Goal: Task Accomplishment & Management: Use online tool/utility

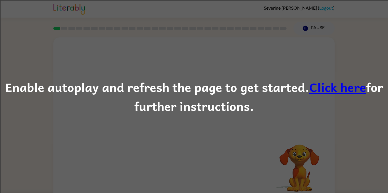
click at [320, 87] on link "Click here" at bounding box center [337, 87] width 57 height 19
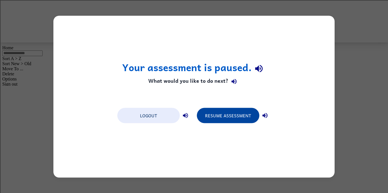
click at [239, 117] on button "Resume Assessment" at bounding box center [228, 115] width 62 height 15
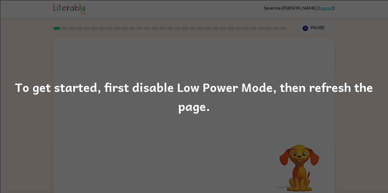
click at [150, 74] on div "To get started, first disable Low Power Mode, then refresh the page." at bounding box center [194, 96] width 388 height 193
click at [65, 30] on div "To get started, first disable Low Power Mode, then refresh the page." at bounding box center [194, 96] width 388 height 193
click at [191, 100] on div "To get started, first disable Low Power Mode, then refresh the page." at bounding box center [194, 97] width 388 height 39
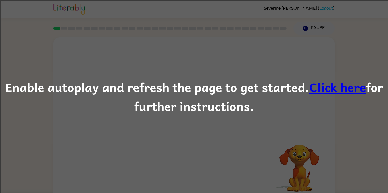
click at [333, 87] on link "Click here" at bounding box center [337, 87] width 57 height 19
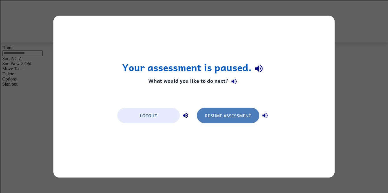
click at [220, 115] on button "Resume Assessment" at bounding box center [228, 115] width 62 height 15
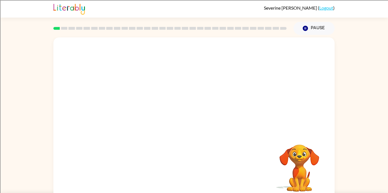
scroll to position [6, 0]
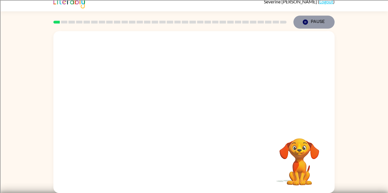
click at [303, 22] on icon "button" at bounding box center [305, 22] width 5 height 5
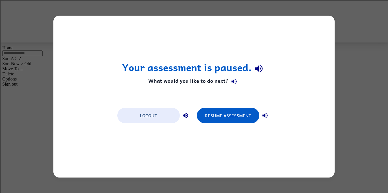
scroll to position [0, 0]
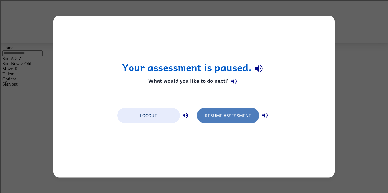
click at [203, 116] on button "Resume Assessment" at bounding box center [228, 115] width 62 height 15
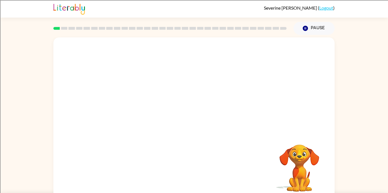
click at [66, 27] on rect at bounding box center [64, 28] width 7 height 3
